Goal: Task Accomplishment & Management: Use online tool/utility

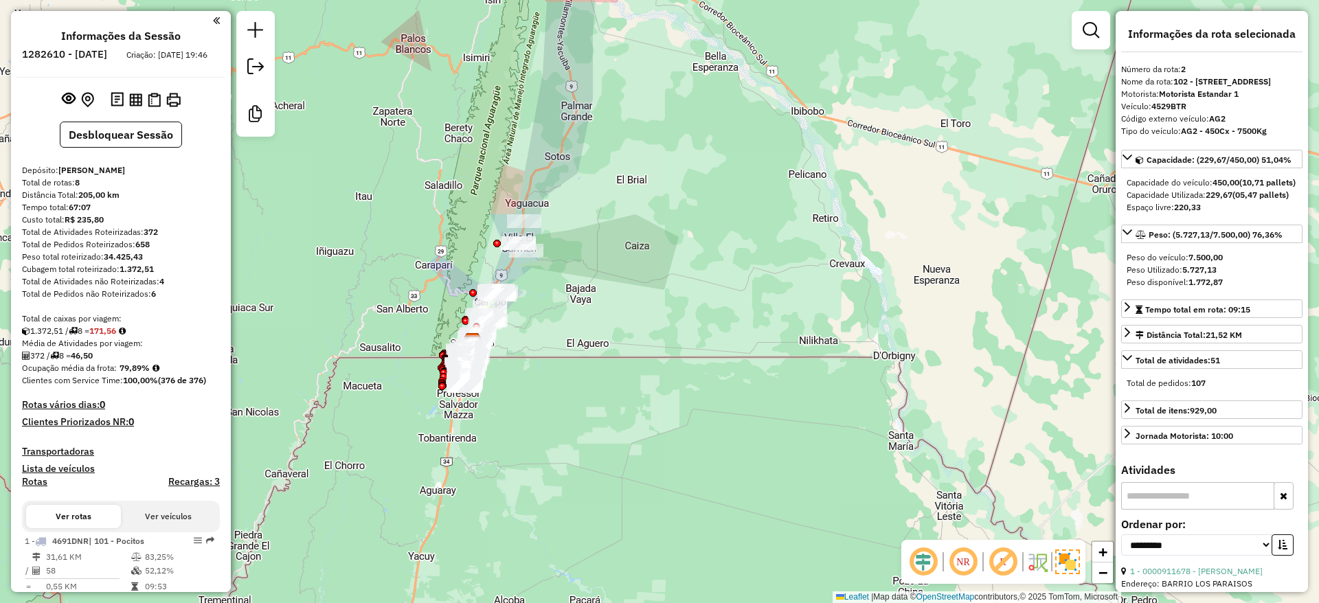
select select "**********"
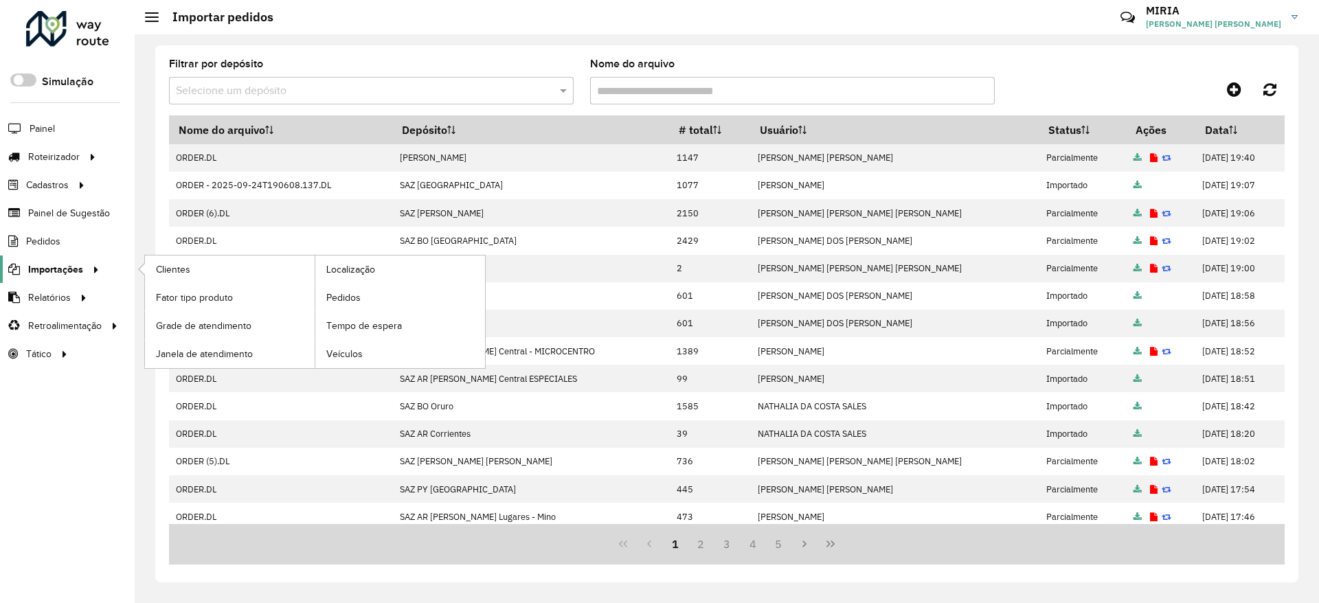
click at [69, 264] on span "Importações" at bounding box center [55, 269] width 55 height 14
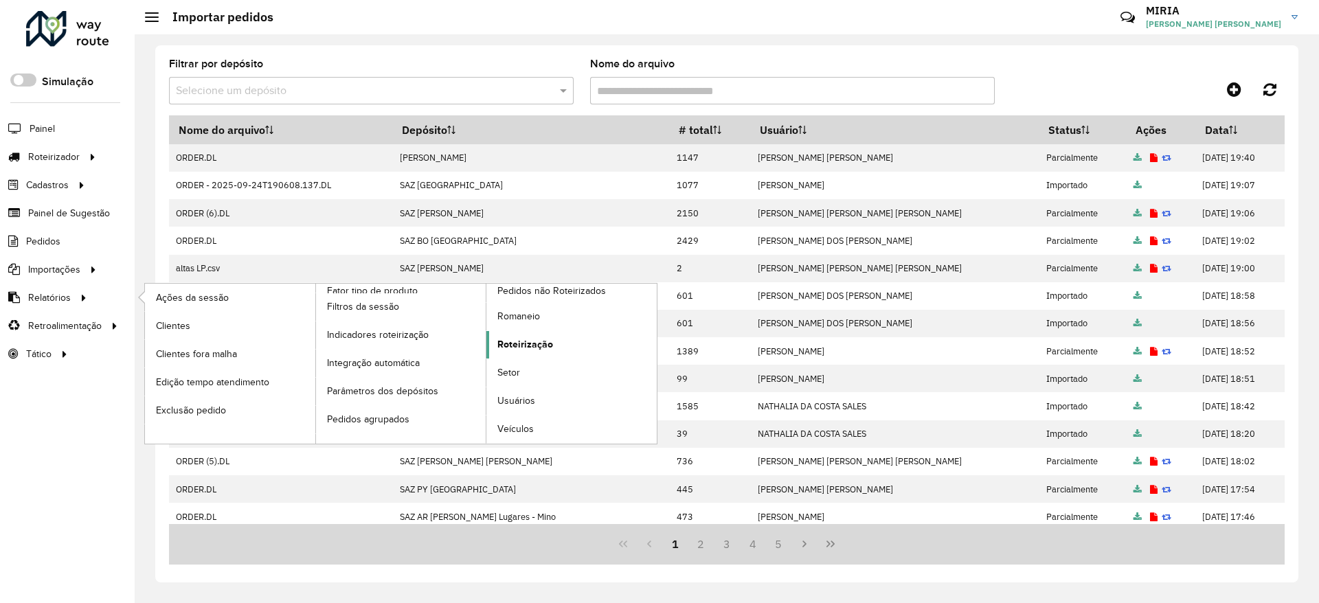
click at [532, 343] on span "Roteirização" at bounding box center [525, 344] width 56 height 14
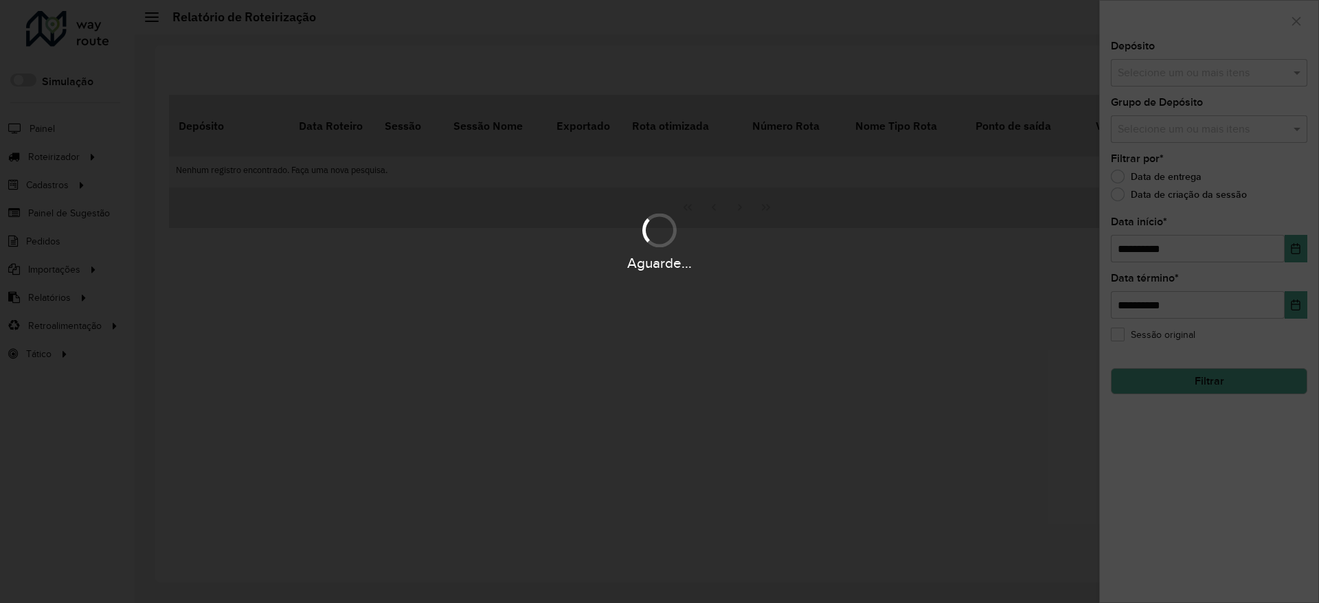
click at [1233, 77] on hb-app "Aguarde... Pop-up bloqueado! Seu navegador bloqueou automáticamente a abertura …" at bounding box center [659, 301] width 1319 height 603
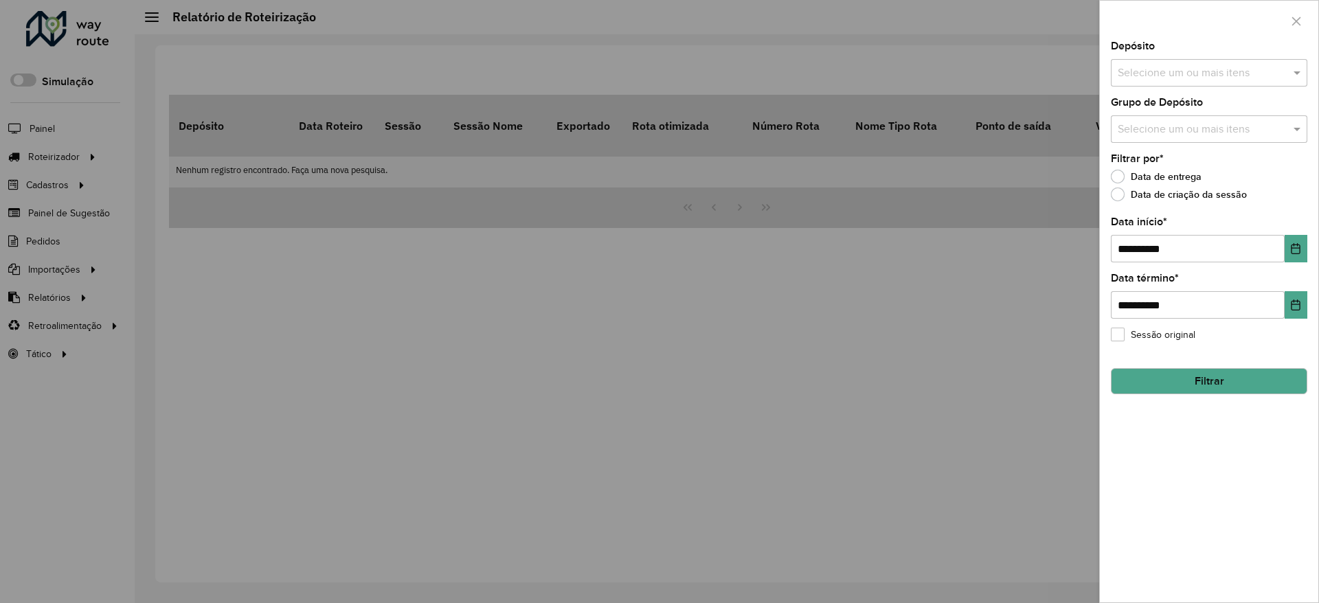
click at [1217, 72] on input "text" at bounding box center [1202, 73] width 176 height 16
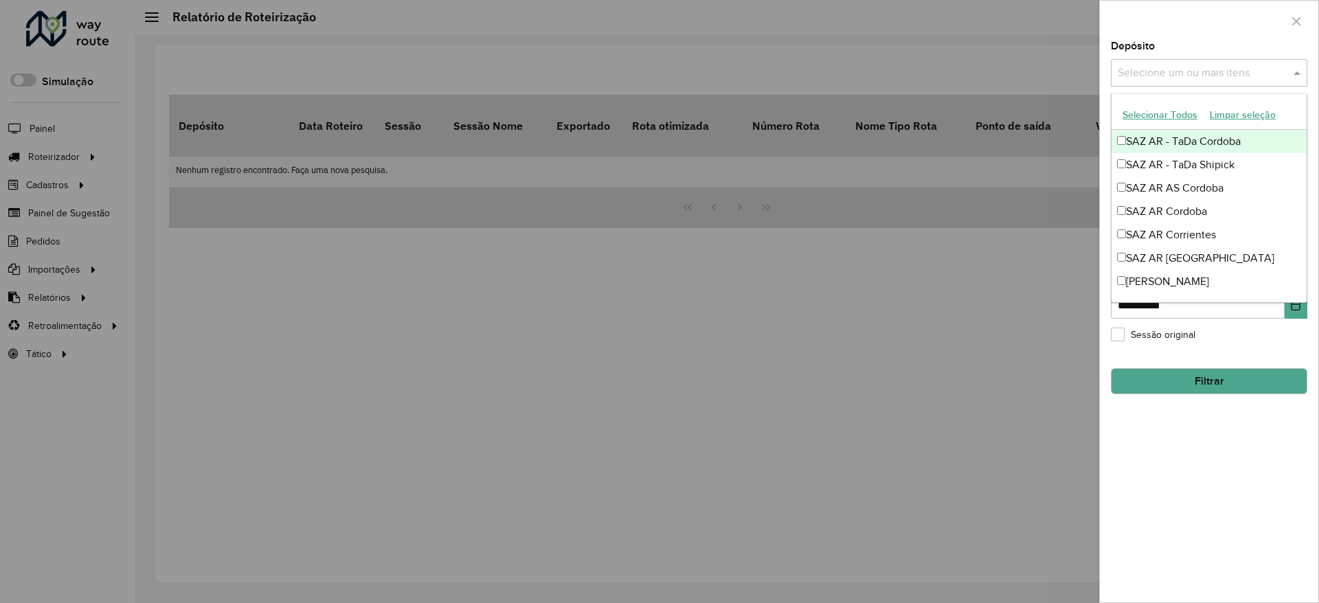
type input "*"
click at [727, 244] on div at bounding box center [659, 301] width 1319 height 603
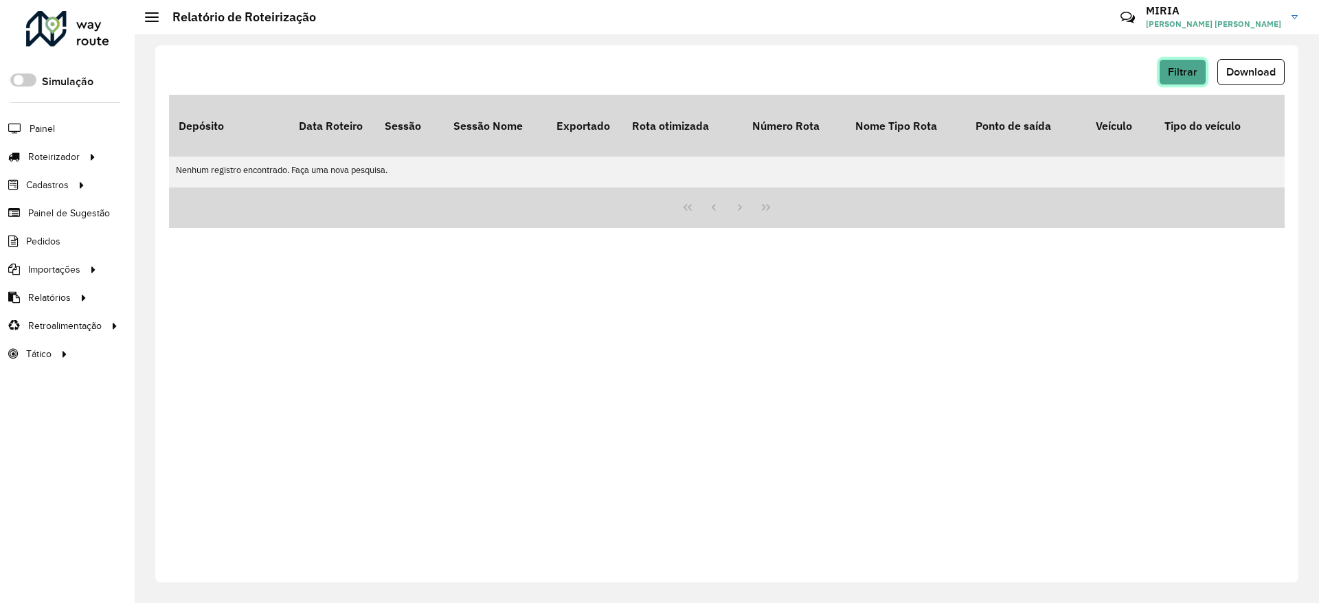
click at [1185, 73] on span "Filtrar" at bounding box center [1183, 72] width 30 height 12
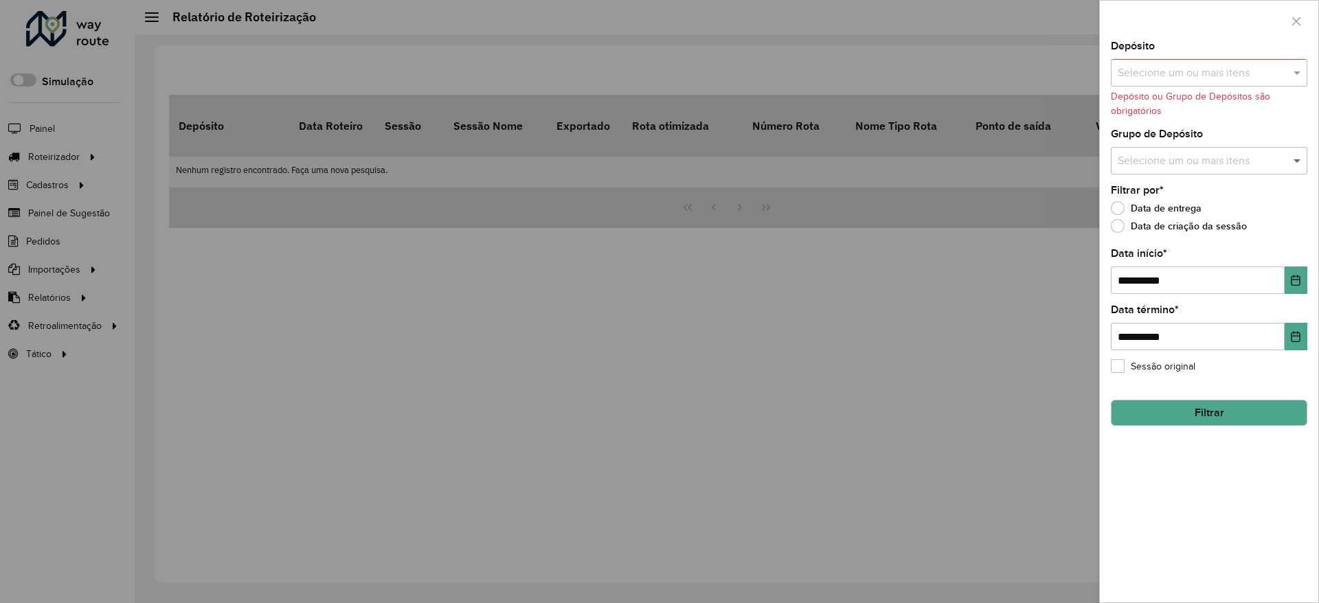
click at [1296, 159] on span at bounding box center [1298, 160] width 17 height 16
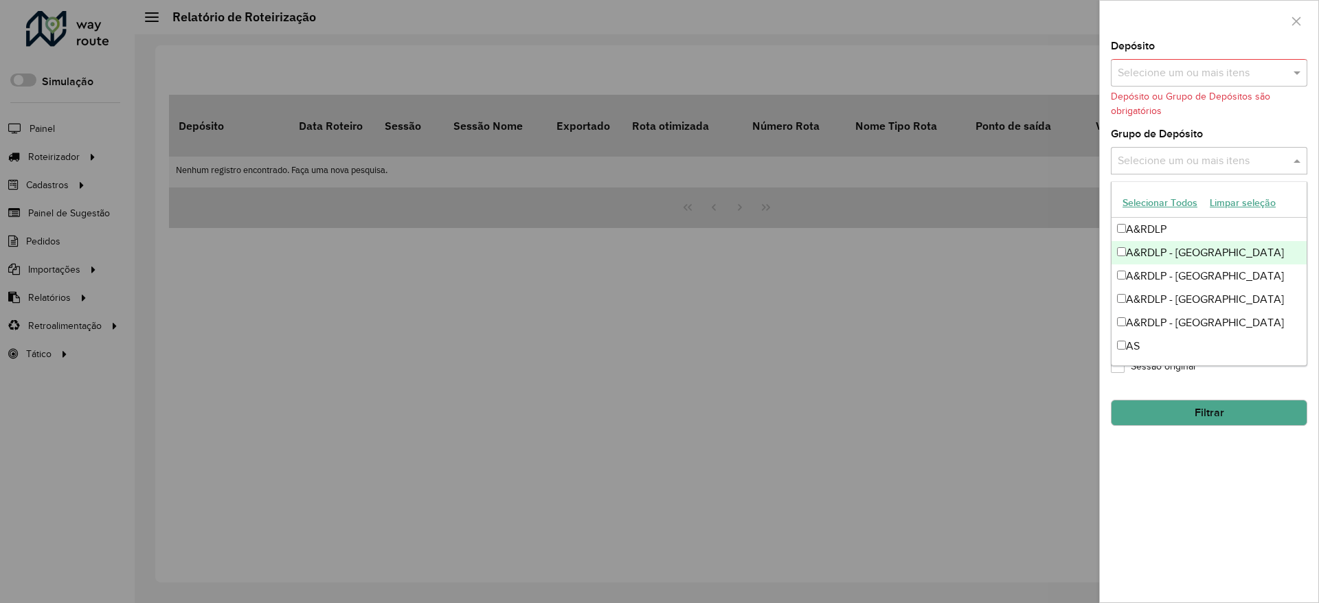
click at [1172, 252] on div "A&RDLP - Argentina" at bounding box center [1208, 252] width 195 height 23
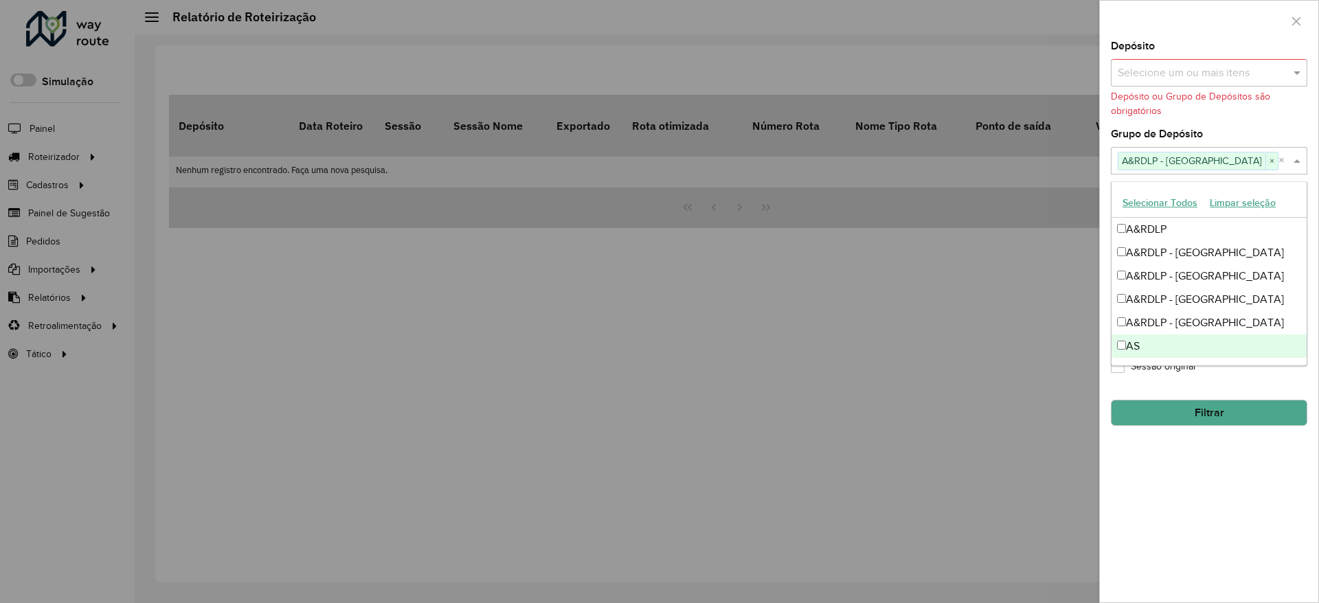
click at [1243, 559] on div "**********" at bounding box center [1209, 321] width 218 height 561
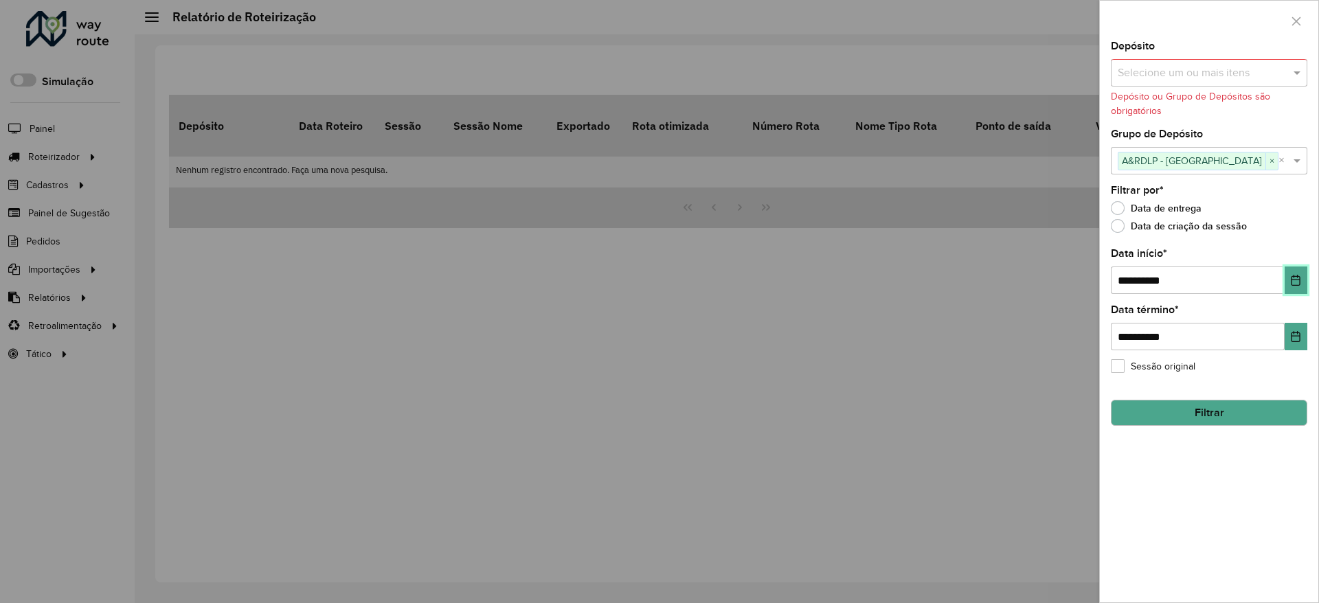
click at [1292, 272] on button "Choose Date" at bounding box center [1296, 280] width 23 height 27
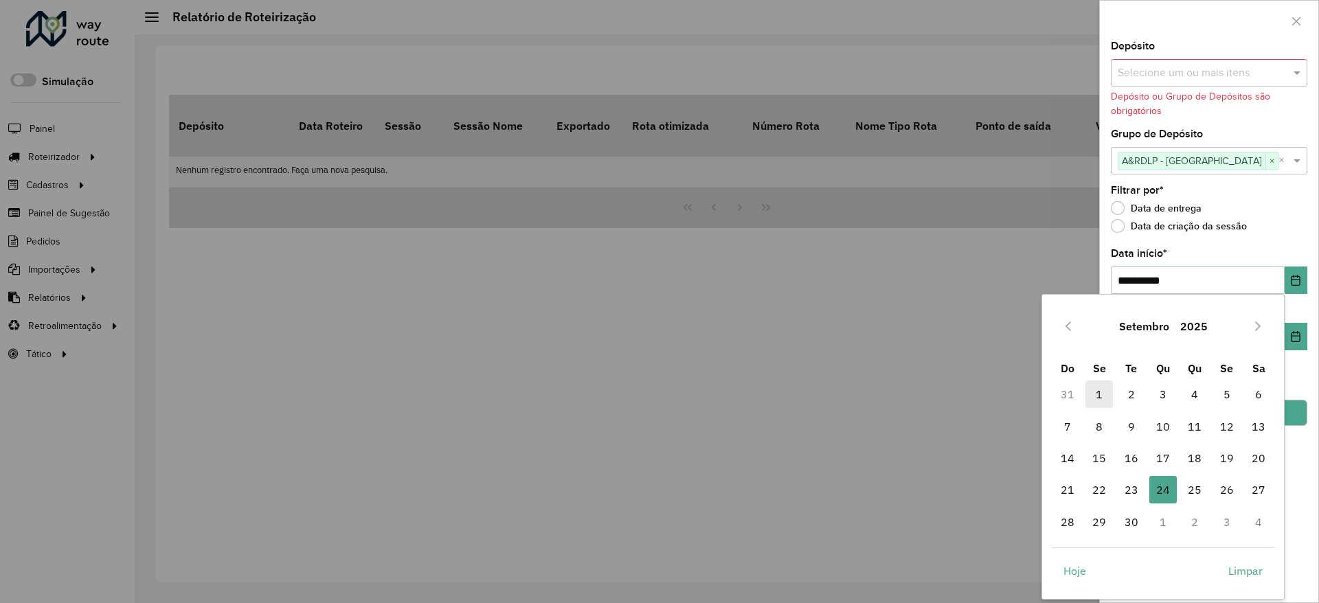
click at [1102, 397] on span "1" at bounding box center [1098, 394] width 27 height 27
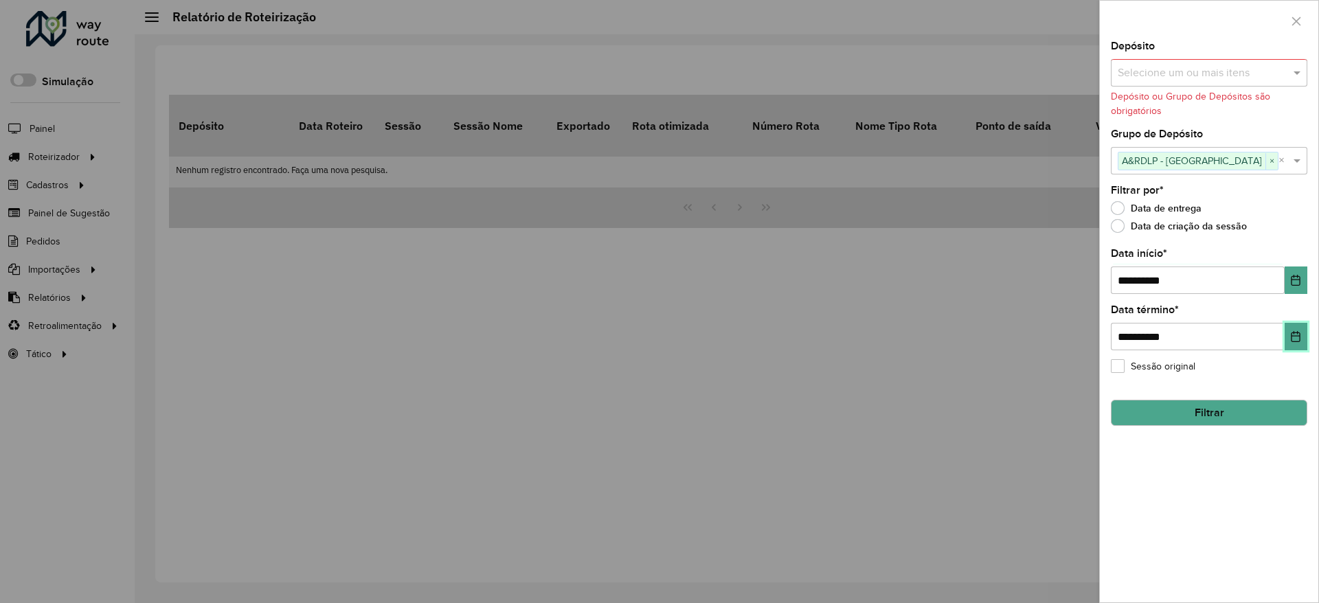
click at [1304, 337] on button "Choose Date" at bounding box center [1296, 336] width 23 height 27
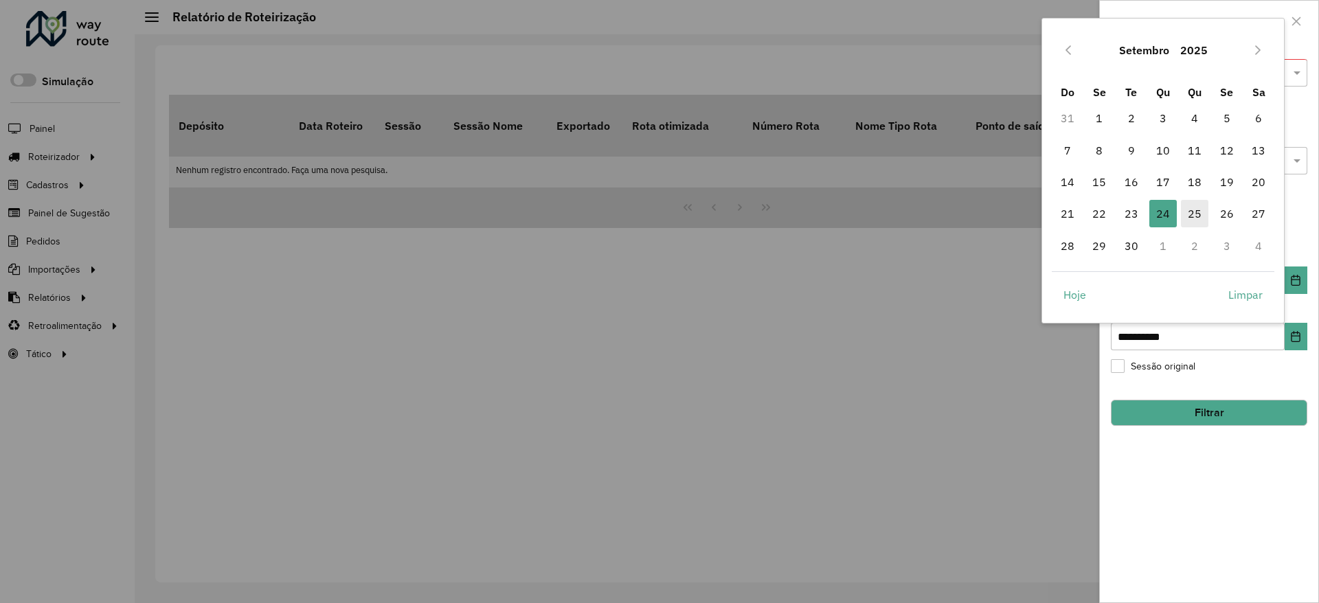
click at [1197, 205] on span "25" at bounding box center [1194, 213] width 27 height 27
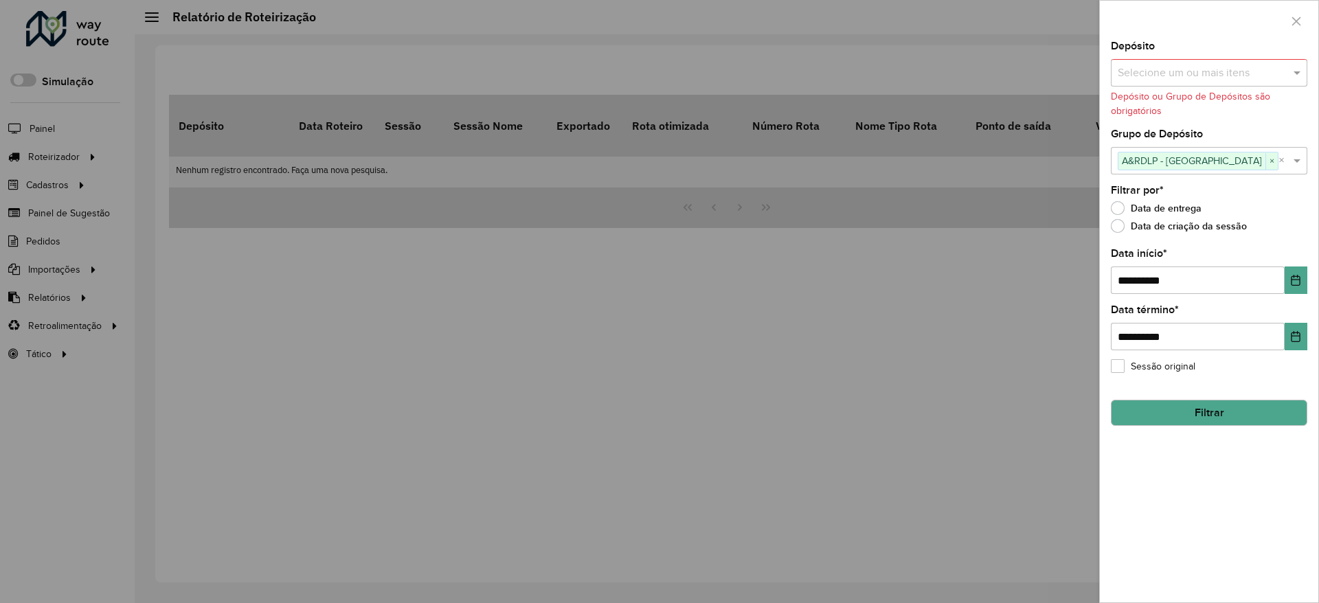
click at [1232, 484] on div "**********" at bounding box center [1209, 321] width 218 height 561
click at [1232, 418] on button "Filtrar" at bounding box center [1209, 413] width 196 height 26
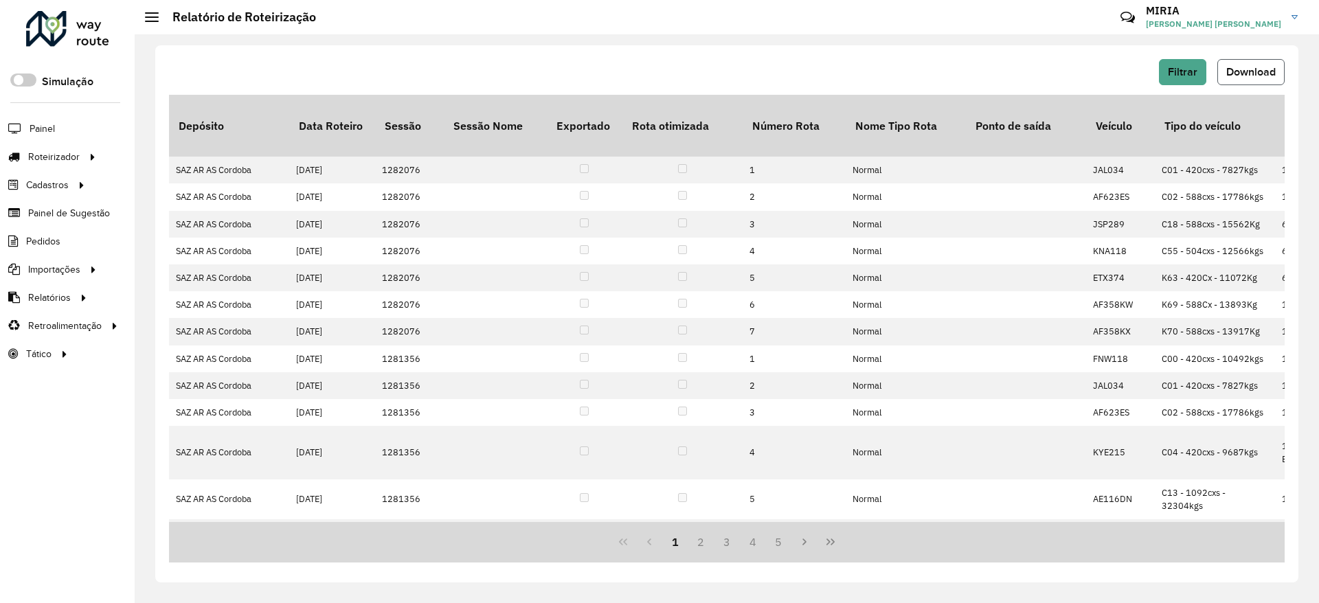
click at [1248, 72] on span "Download" at bounding box center [1250, 72] width 49 height 12
